Goal: Transaction & Acquisition: Purchase product/service

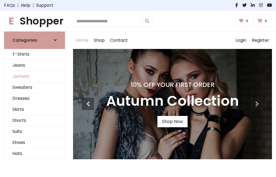
click at [34, 76] on link "Jackets" at bounding box center [34, 76] width 60 height 11
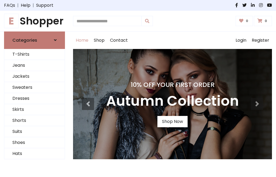
click at [34, 40] on h6 "Categories" at bounding box center [24, 40] width 25 height 5
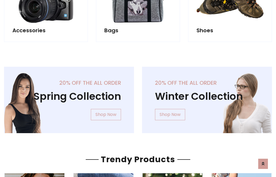
scroll to position [503, 0]
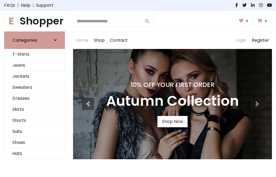
click at [240, 40] on link "Login" at bounding box center [241, 40] width 16 height 17
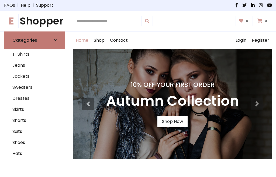
click at [55, 40] on icon at bounding box center [55, 40] width 3 height 4
